Goal: Check status

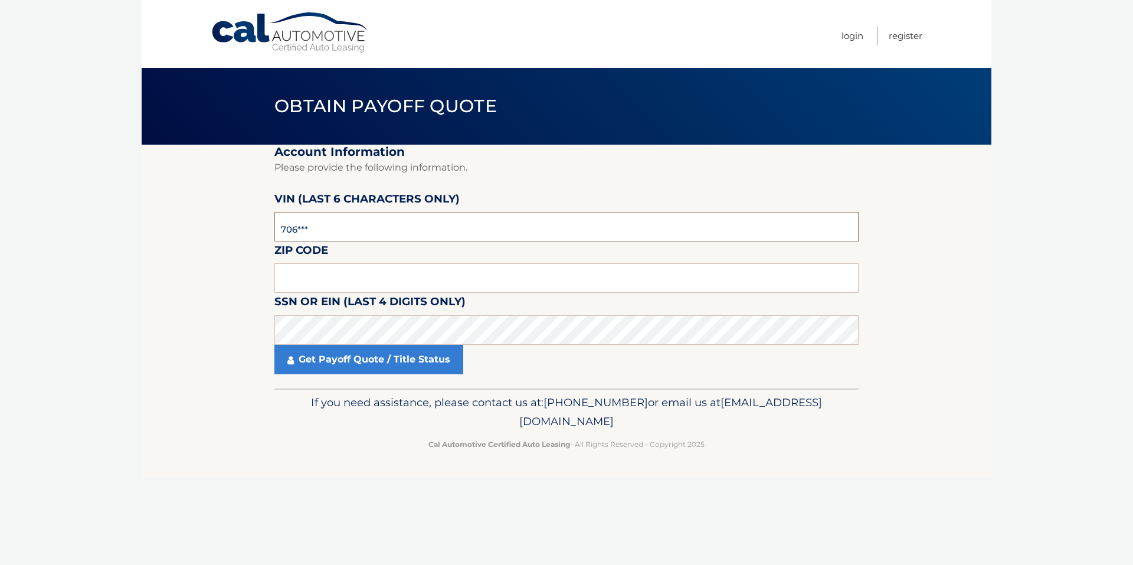
drag, startPoint x: 341, startPoint y: 224, endPoint x: 240, endPoint y: 233, distance: 101.3
click at [240, 233] on section "Account Information Please provide the following information. VIN (last 6 chara…" at bounding box center [567, 267] width 850 height 244
type input "706824"
click at [625, 53] on nav "Menu Login Register" at bounding box center [650, 34] width 543 height 68
click at [370, 279] on input "text" at bounding box center [566, 278] width 584 height 30
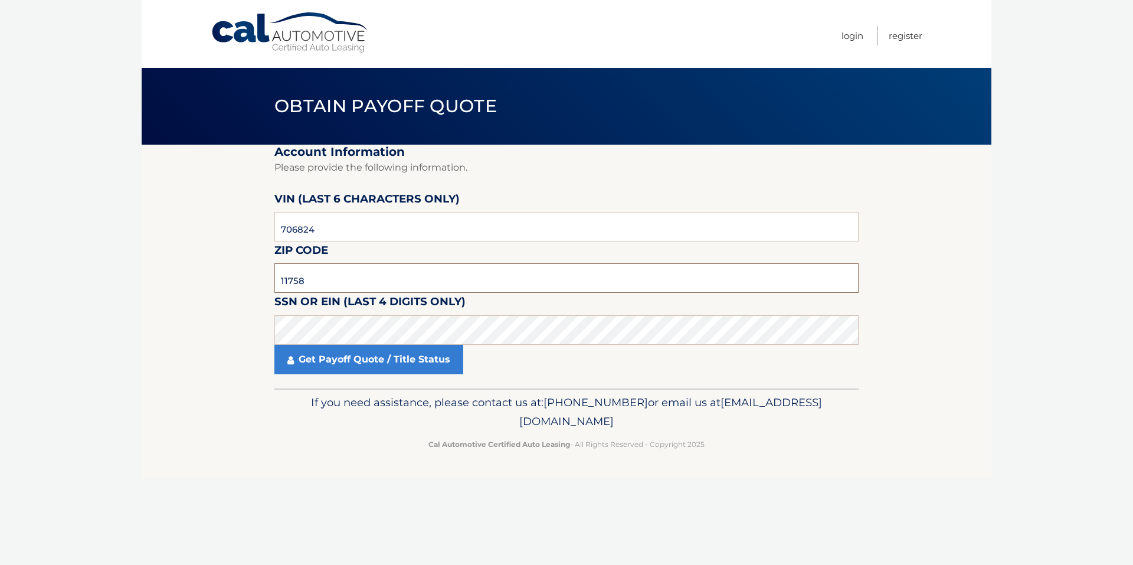
type input "11758"
click at [408, 368] on link "Get Payoff Quote / Title Status" at bounding box center [368, 360] width 189 height 30
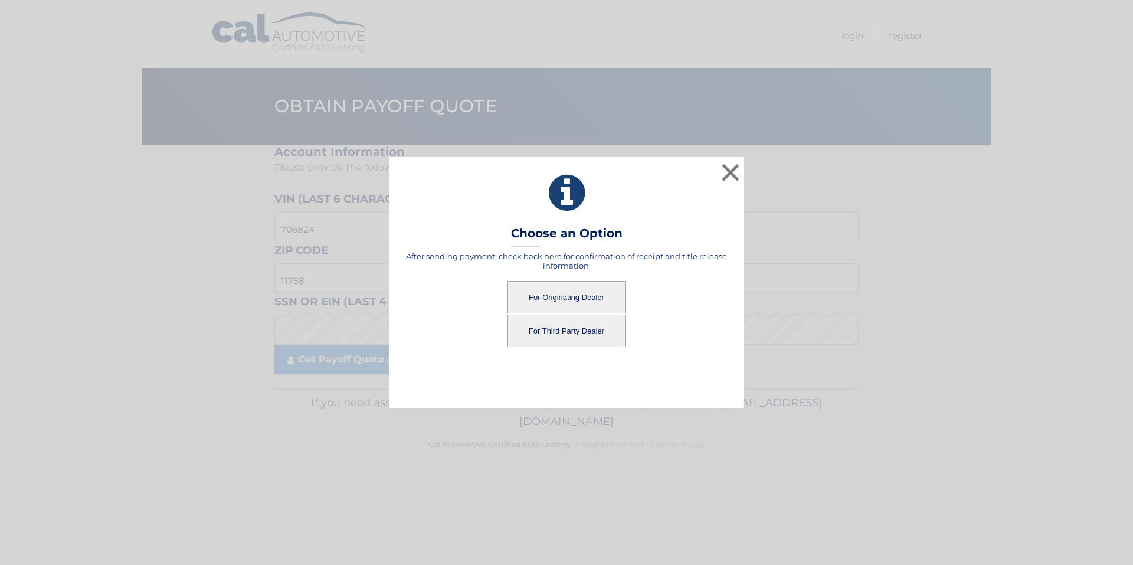
click at [560, 291] on button "For Originating Dealer" at bounding box center [566, 297] width 118 height 32
click at [571, 299] on button "For Originating Dealer" at bounding box center [566, 297] width 118 height 32
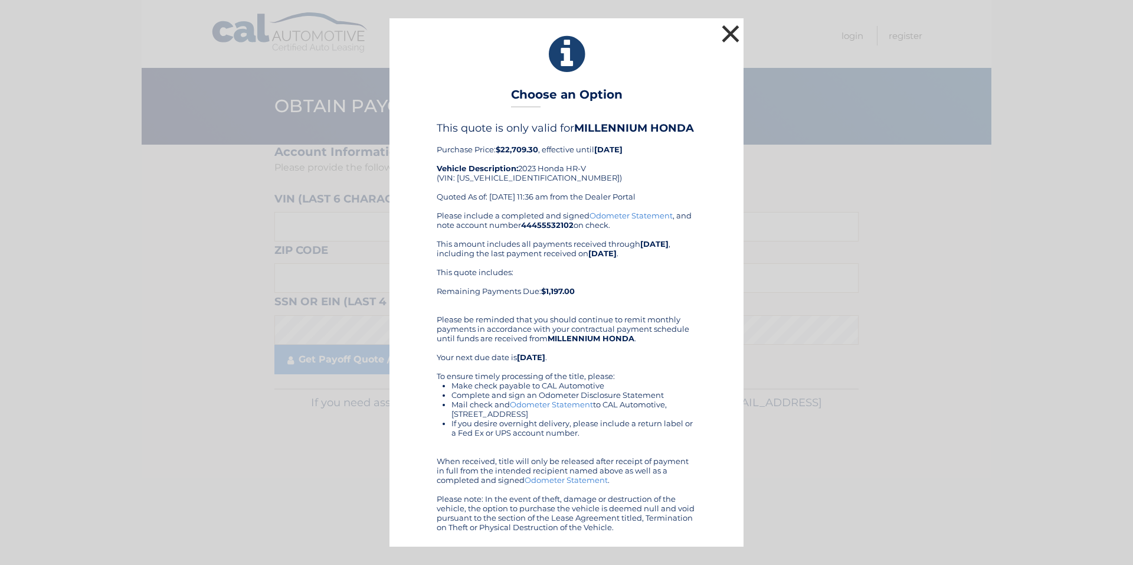
click at [727, 32] on button "×" at bounding box center [731, 34] width 24 height 24
